Goal: Find specific fact: Find specific fact

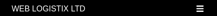
select select "1"
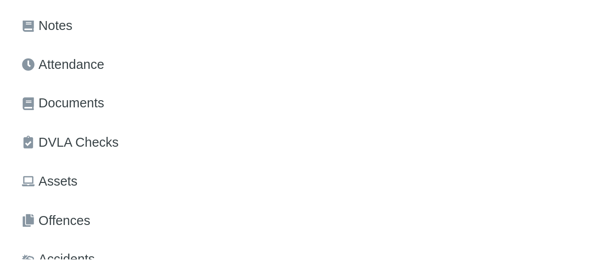
scroll to position [230, 0]
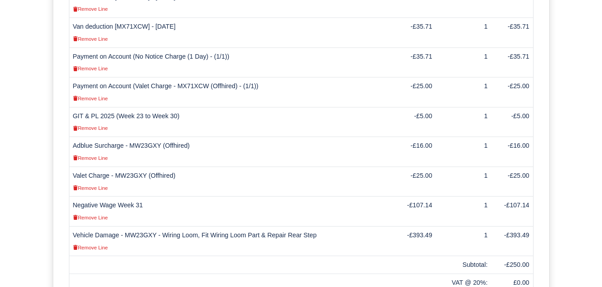
scroll to position [468, 0]
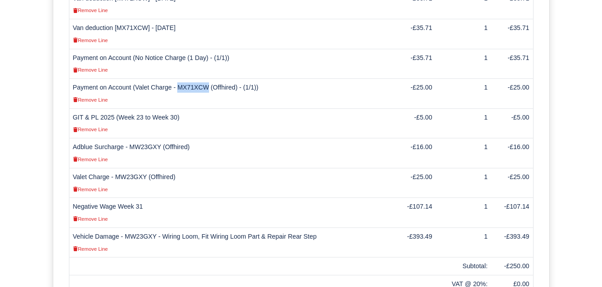
drag, startPoint x: 178, startPoint y: 76, endPoint x: 206, endPoint y: 78, distance: 27.9
click at [206, 79] on td "Payment on Account (Valet Charge - MX71XCW (Offhired) - (1/1)) Remove Line" at bounding box center [231, 94] width 324 height 30
copy td "MX71XCW"
drag, startPoint x: 116, startPoint y: 165, endPoint x: 144, endPoint y: 169, distance: 28.5
click at [144, 169] on td "Valet Charge - MW23GXY (Offhired) Remove Line" at bounding box center [231, 183] width 324 height 30
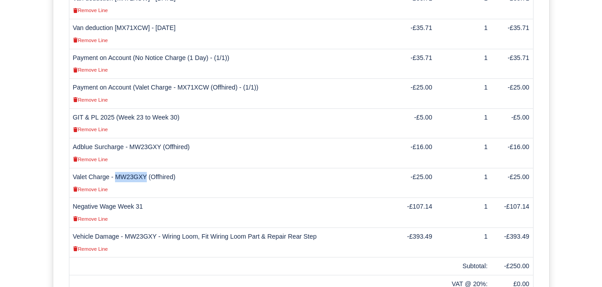
copy td "MW23GXY"
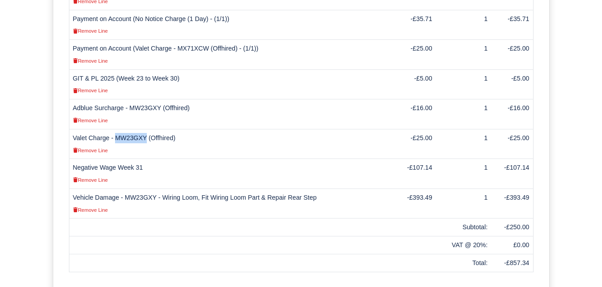
scroll to position [556, 0]
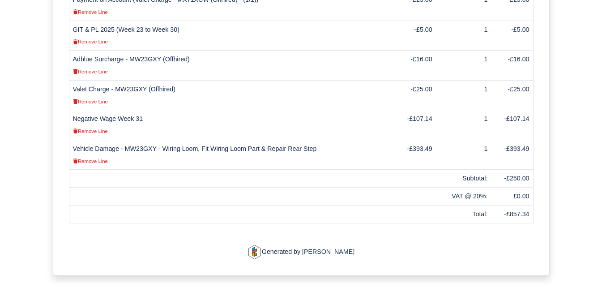
click at [424, 140] on td "-£393.49" at bounding box center [414, 155] width 43 height 30
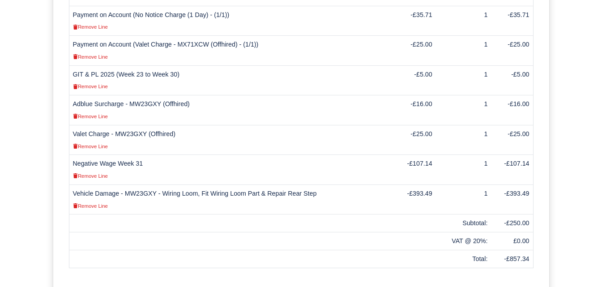
scroll to position [515, 0]
